Goal: Information Seeking & Learning: Learn about a topic

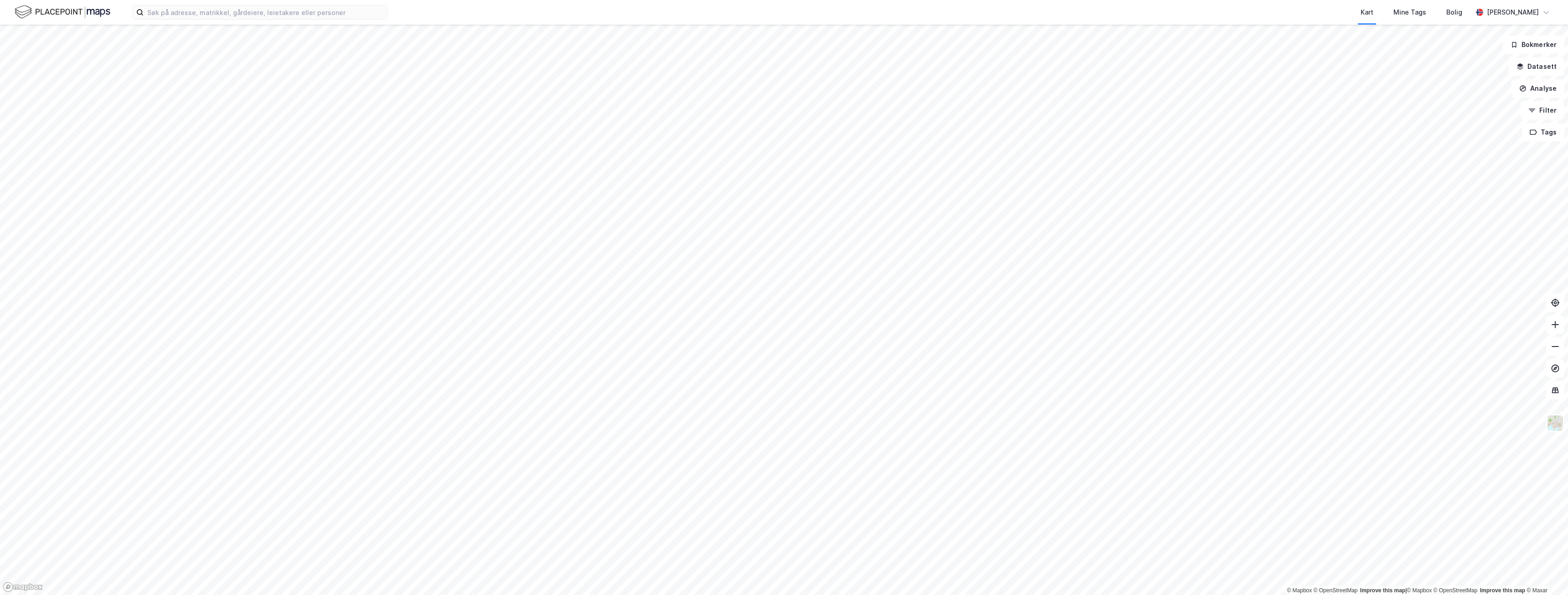
click at [326, 20] on div "Kart Mine Tags Bolig Ramgopal Murali" at bounding box center [784, 12] width 1568 height 25
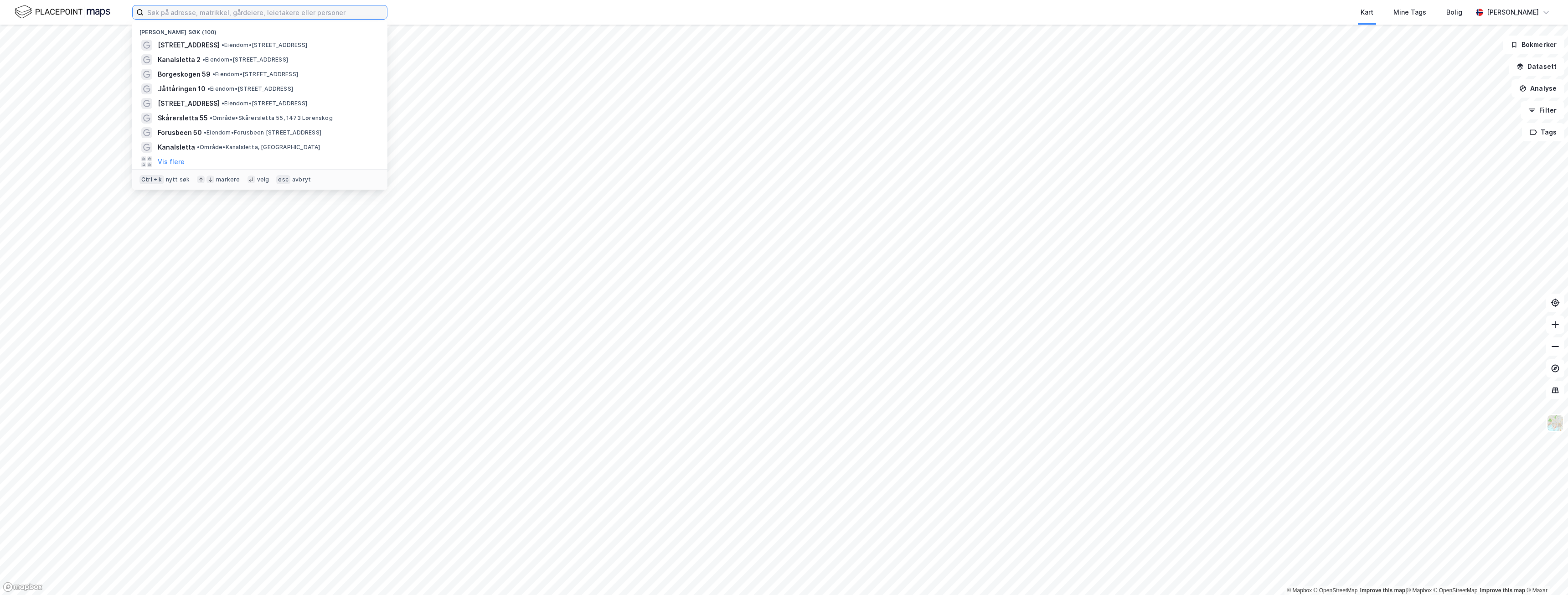
click at [318, 16] on input at bounding box center [265, 13] width 243 height 14
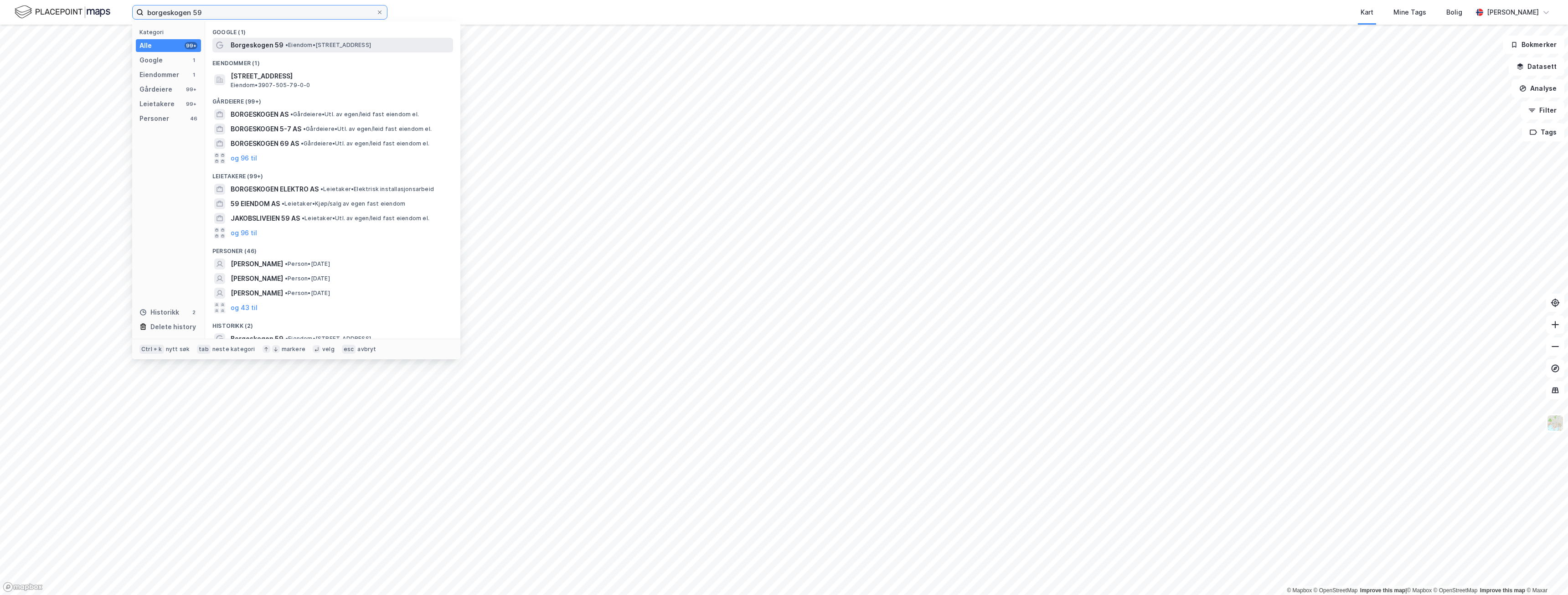
type input "borgeskogen 59"
click at [252, 46] on span "Borgeskogen 59" at bounding box center [256, 46] width 53 height 11
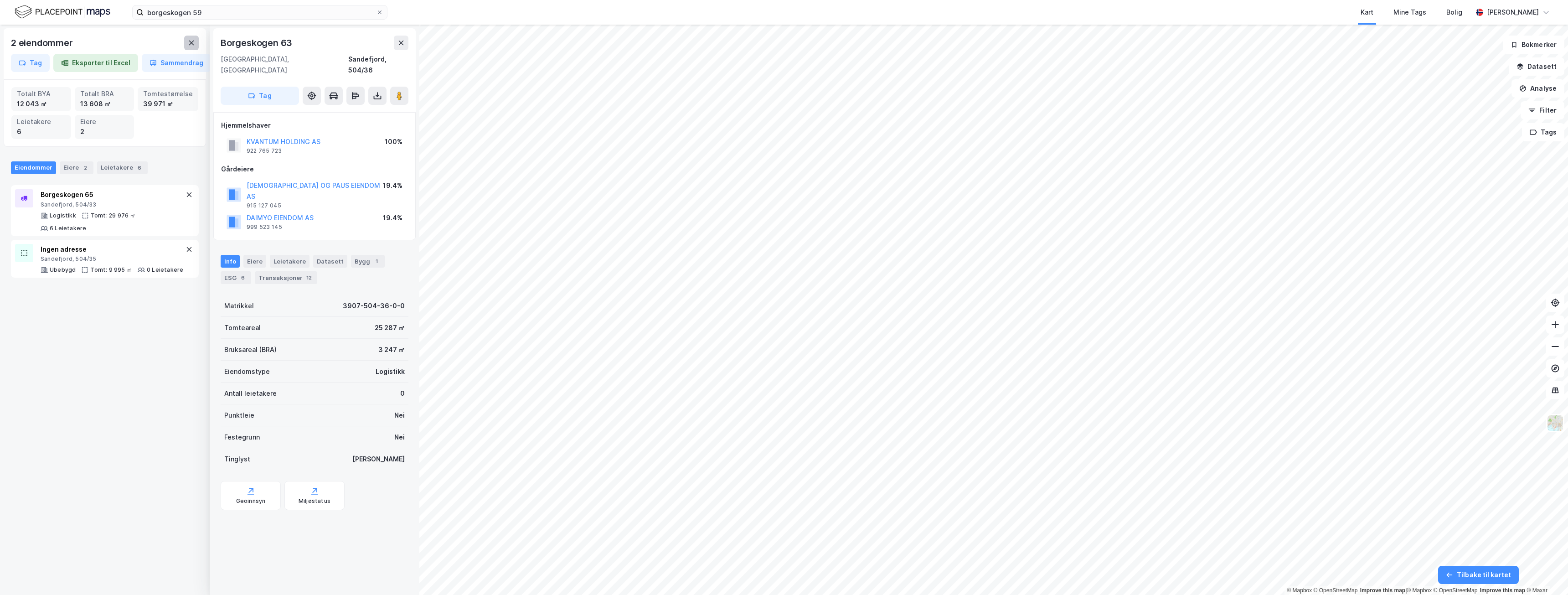
click at [190, 42] on icon at bounding box center [191, 43] width 7 height 7
